Goal: Find specific page/section: Find specific page/section

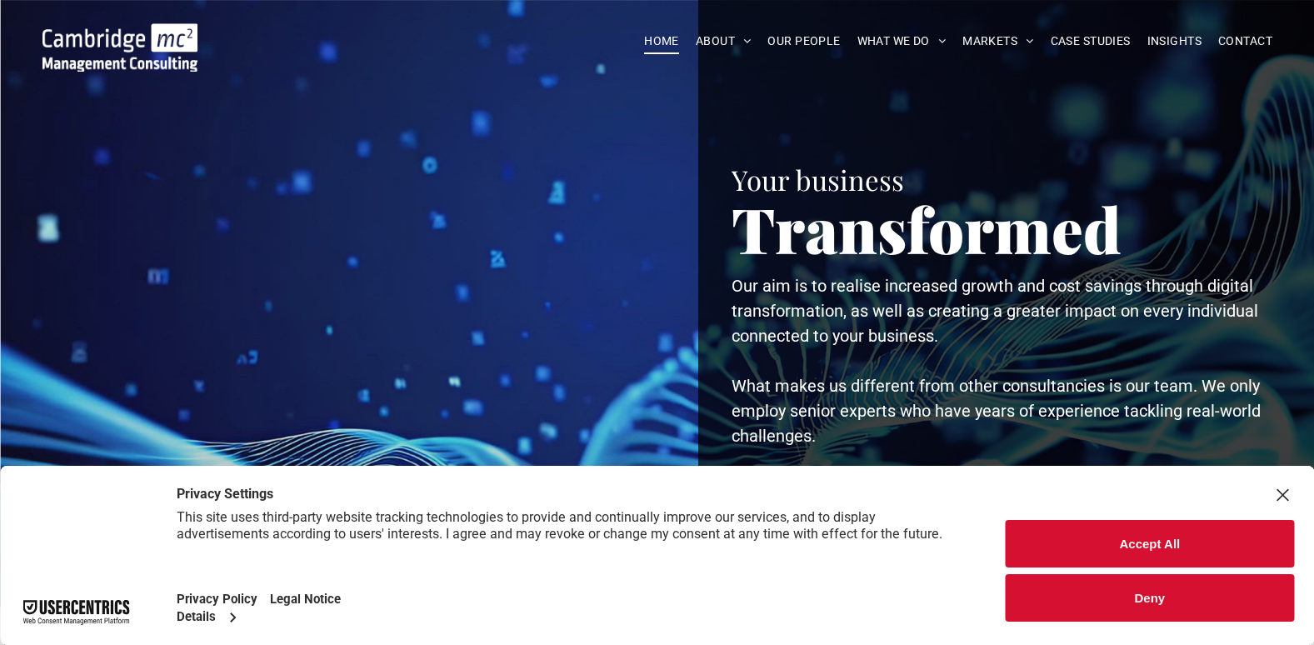
click at [1208, 546] on button "Accept All" at bounding box center [1150, 543] width 288 height 47
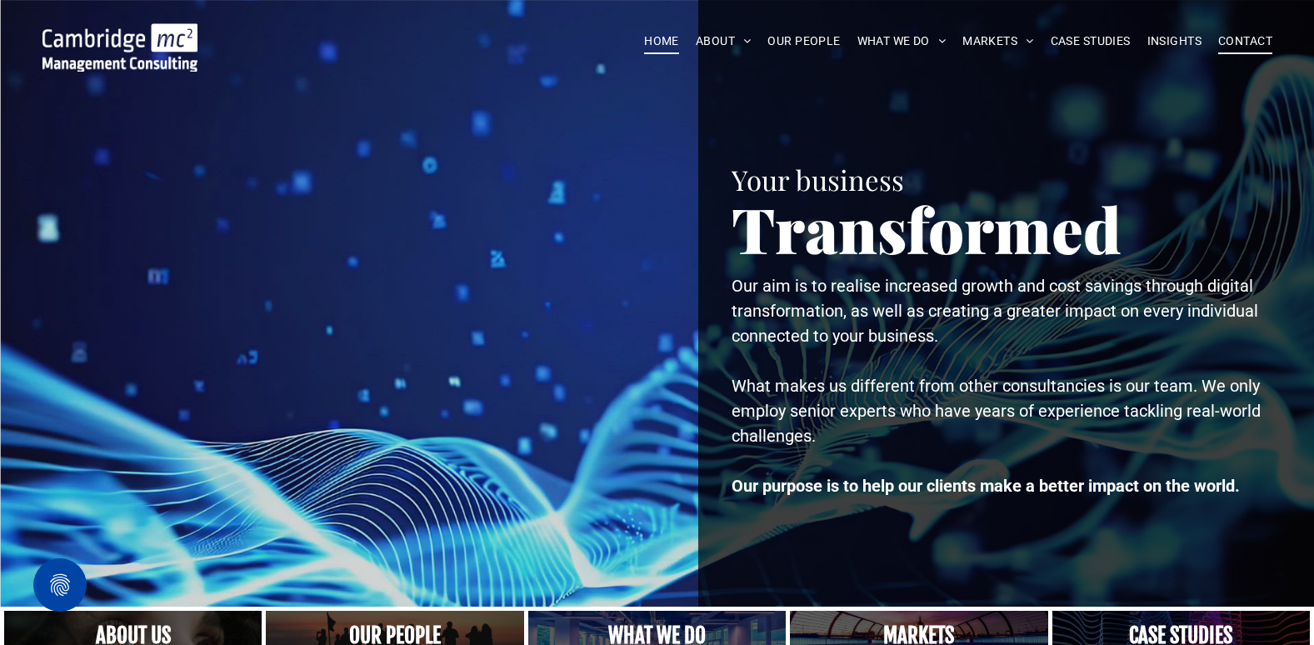
click at [1268, 49] on span "CONTACT" at bounding box center [1245, 41] width 54 height 26
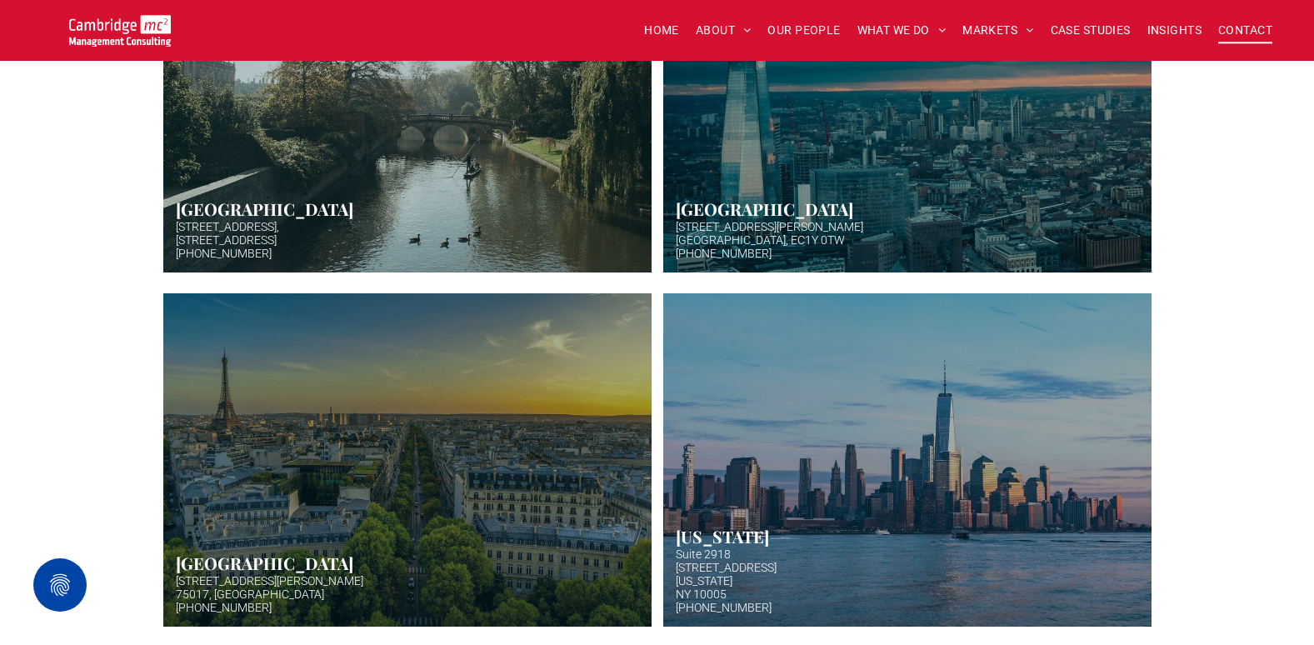
scroll to position [500, 0]
